Goal: Navigation & Orientation: Find specific page/section

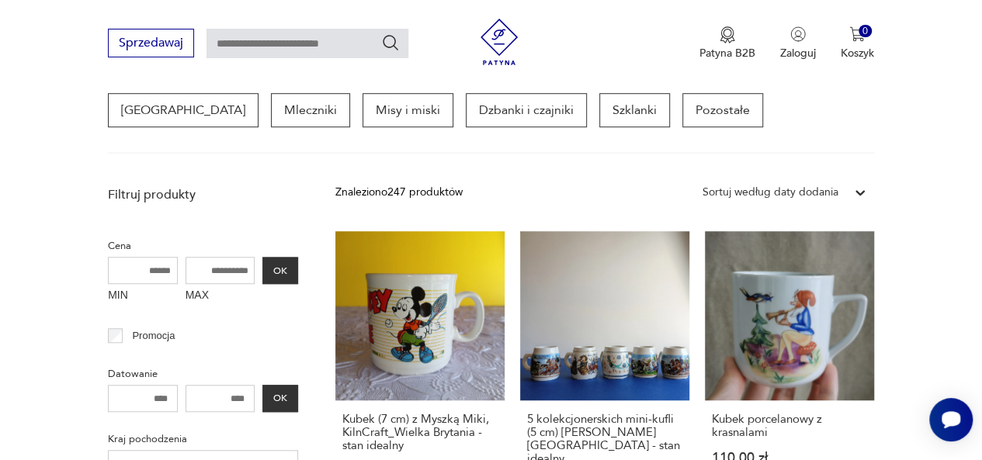
scroll to position [411, 0]
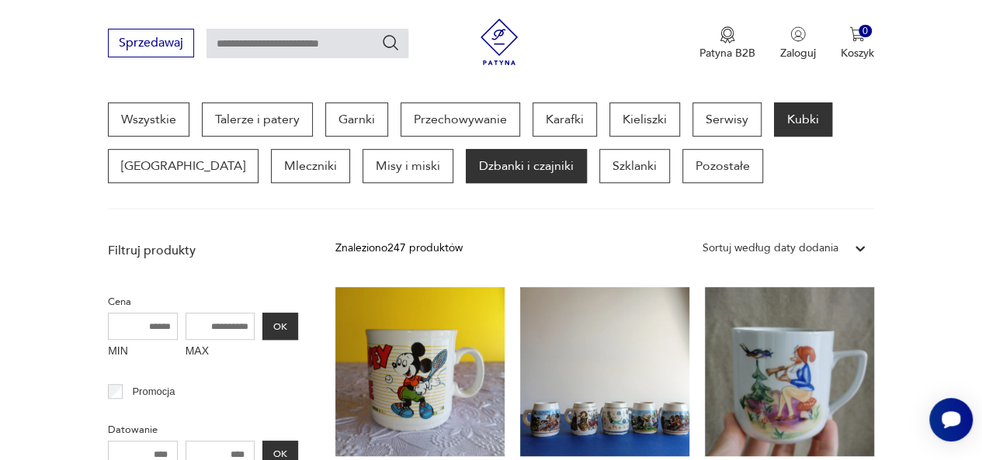
click at [466, 164] on p "Dzbanki i czajniki" at bounding box center [526, 166] width 121 height 34
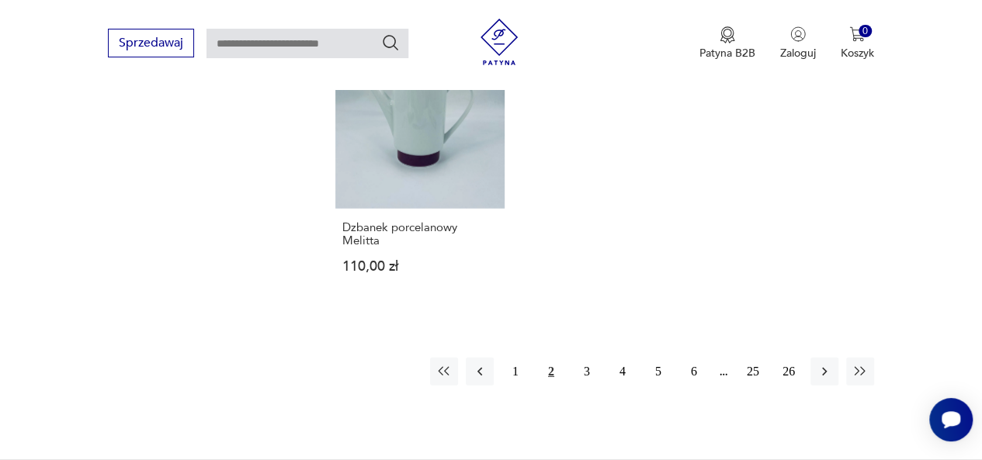
scroll to position [2197, 0]
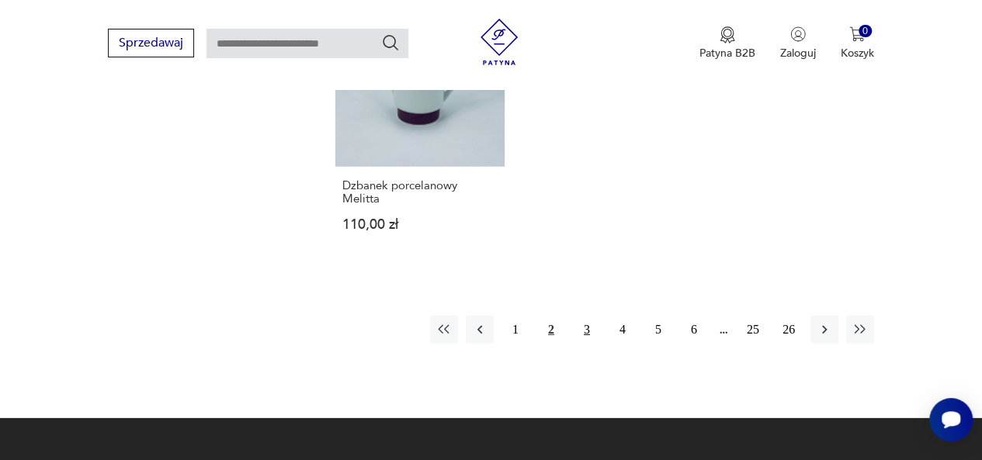
click at [578, 321] on button "3" at bounding box center [587, 330] width 28 height 28
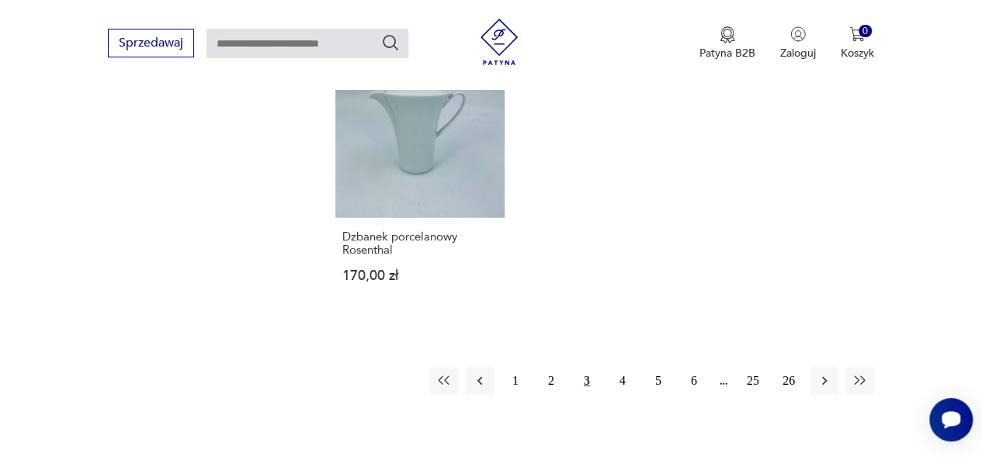
scroll to position [2197, 0]
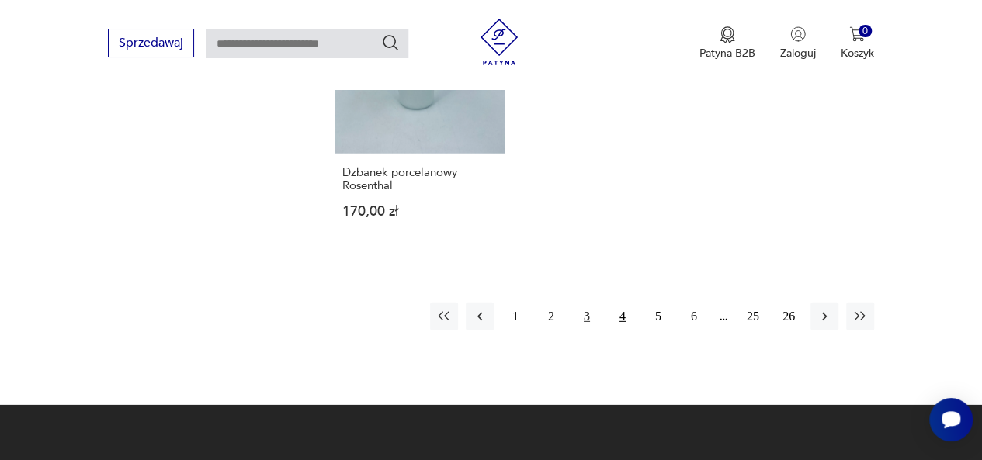
click at [622, 303] on button "4" at bounding box center [623, 317] width 28 height 28
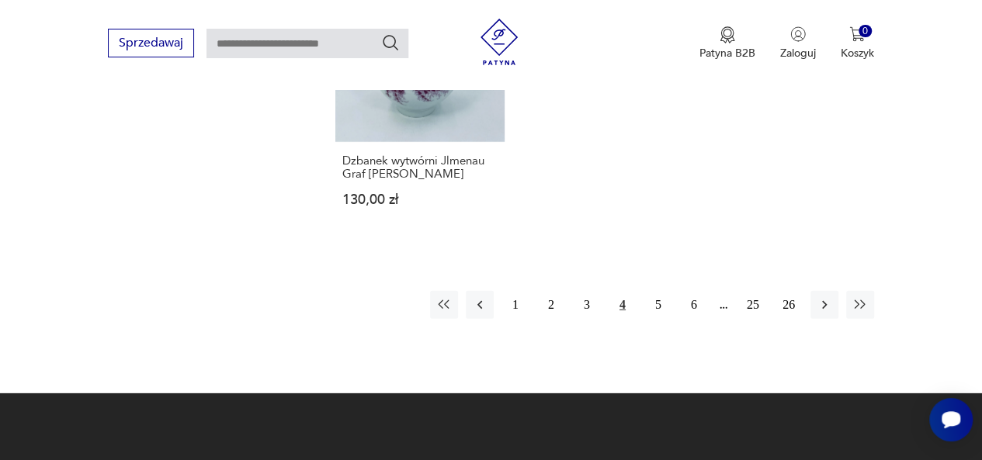
scroll to position [2197, 0]
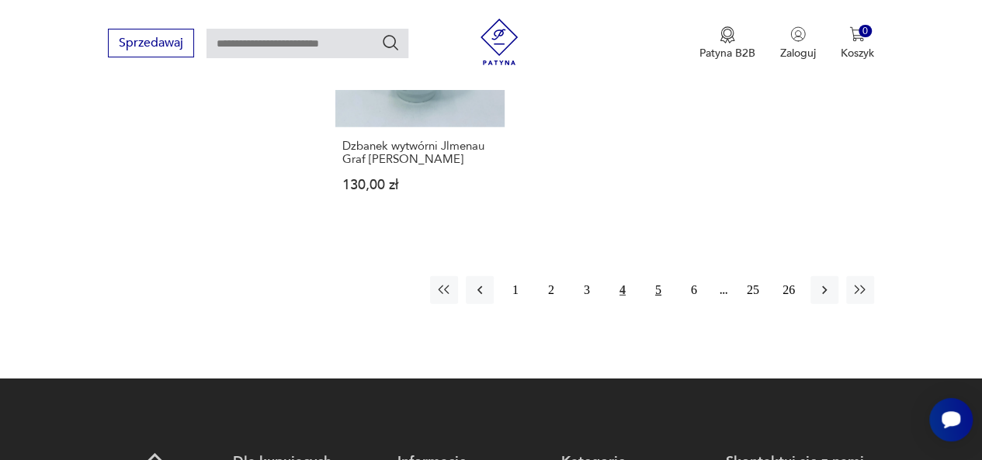
click at [659, 294] on button "5" at bounding box center [658, 290] width 28 height 28
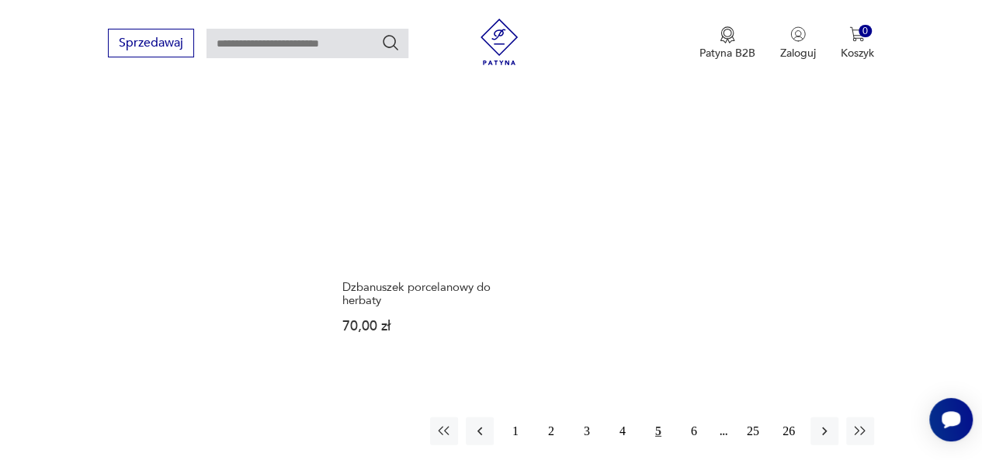
scroll to position [2119, 0]
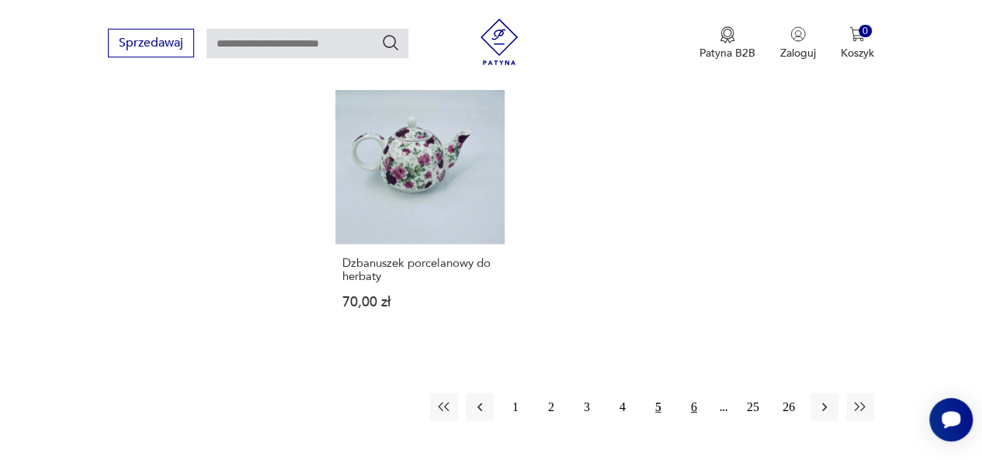
click at [691, 394] on button "6" at bounding box center [694, 408] width 28 height 28
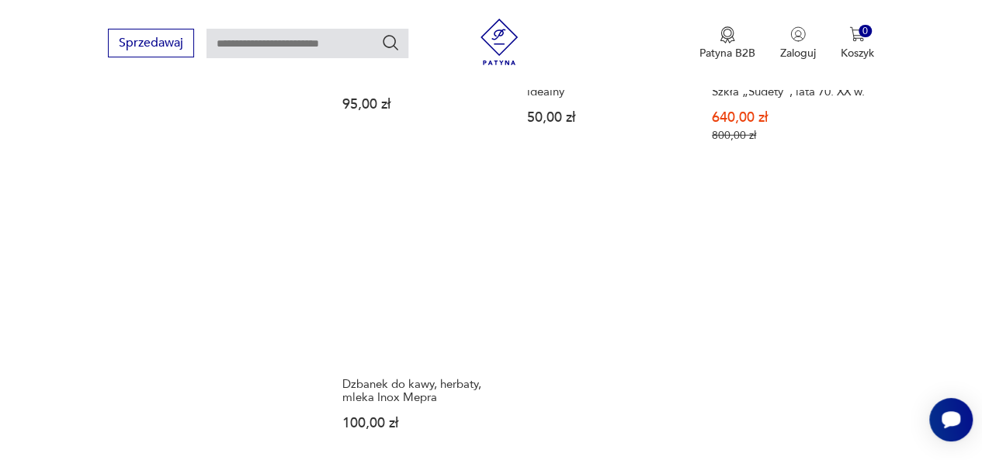
scroll to position [2197, 0]
